Goal: Communication & Community: Answer question/provide support

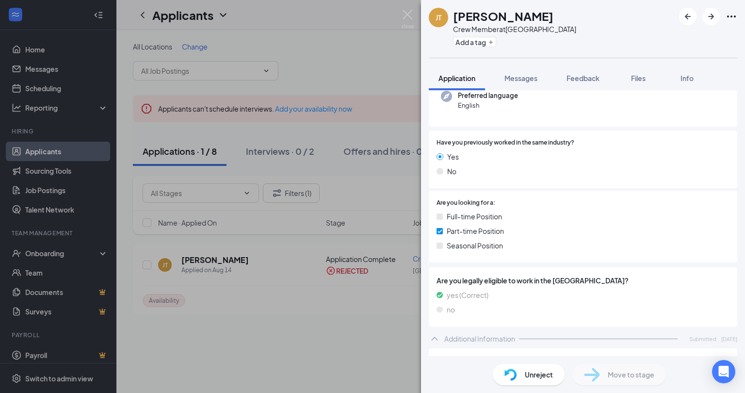
scroll to position [111, 0]
click at [534, 77] on span "Messages" at bounding box center [520, 78] width 33 height 9
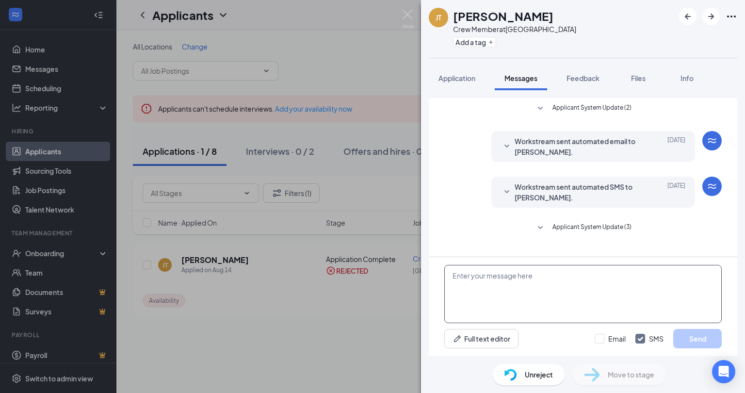
click at [504, 287] on textarea at bounding box center [582, 294] width 277 height 58
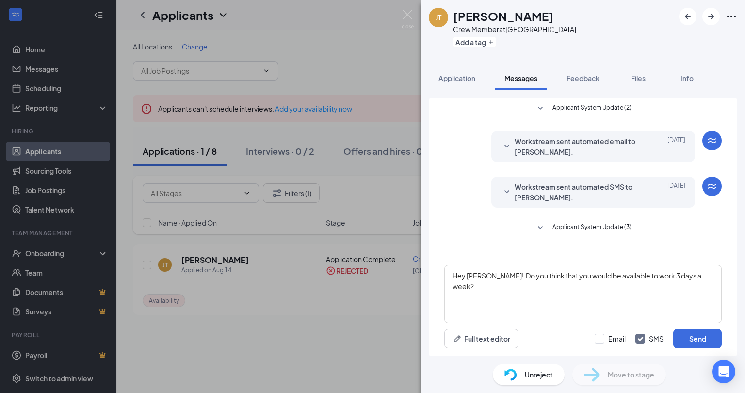
click at [522, 381] on div "Unreject" at bounding box center [529, 374] width 72 height 21
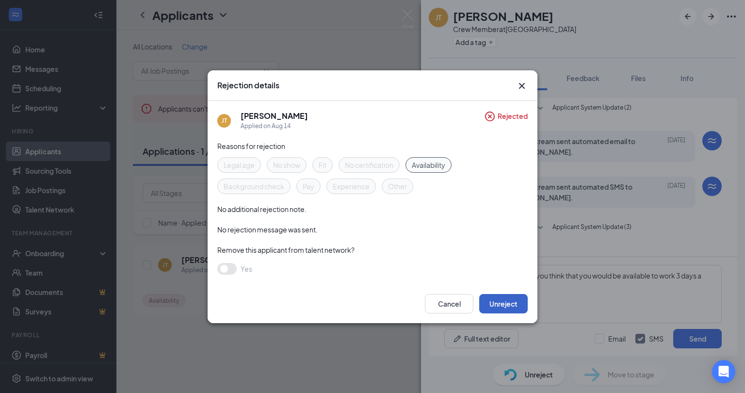
click at [505, 302] on button "Unreject" at bounding box center [503, 303] width 49 height 19
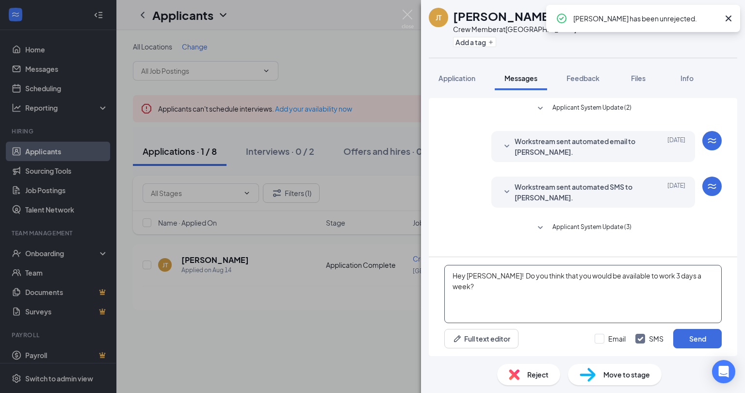
click at [702, 272] on textarea "Hey [PERSON_NAME]! Do you think that you would be available to work 3 days a we…" at bounding box center [582, 294] width 277 height 58
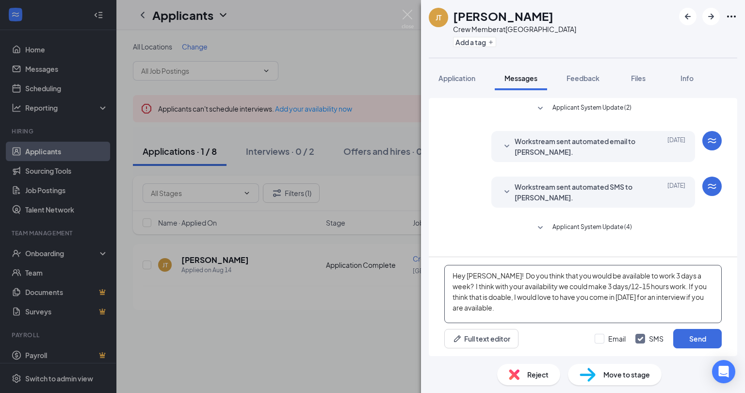
click at [632, 303] on textarea "Hey [PERSON_NAME]! Do you think that you would be available to work 3 days a we…" at bounding box center [582, 294] width 277 height 58
click at [630, 296] on textarea "Hey [PERSON_NAME]! Do you think that you would be available to work 3 days a we…" at bounding box center [582, 294] width 277 height 58
type textarea "Hey [PERSON_NAME]! Do you think that you would be available to work 3 days a we…"
click at [706, 337] on button "Send" at bounding box center [697, 338] width 49 height 19
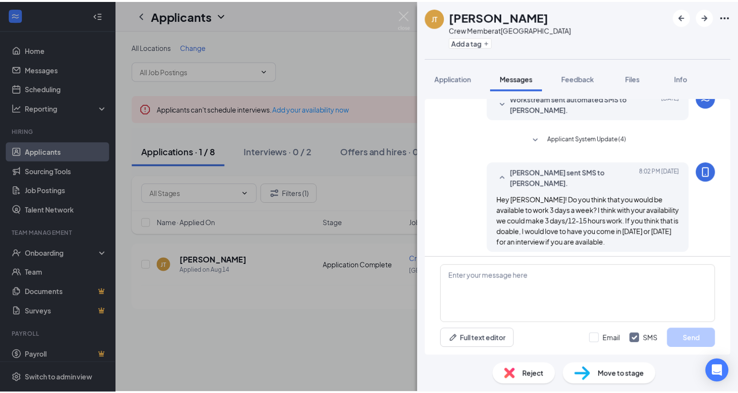
scroll to position [93, 0]
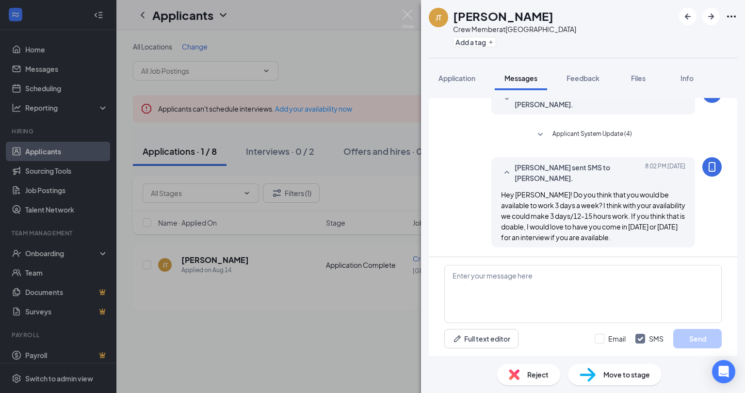
click at [405, 10] on img at bounding box center [408, 19] width 12 height 19
